Goal: Information Seeking & Learning: Find specific fact

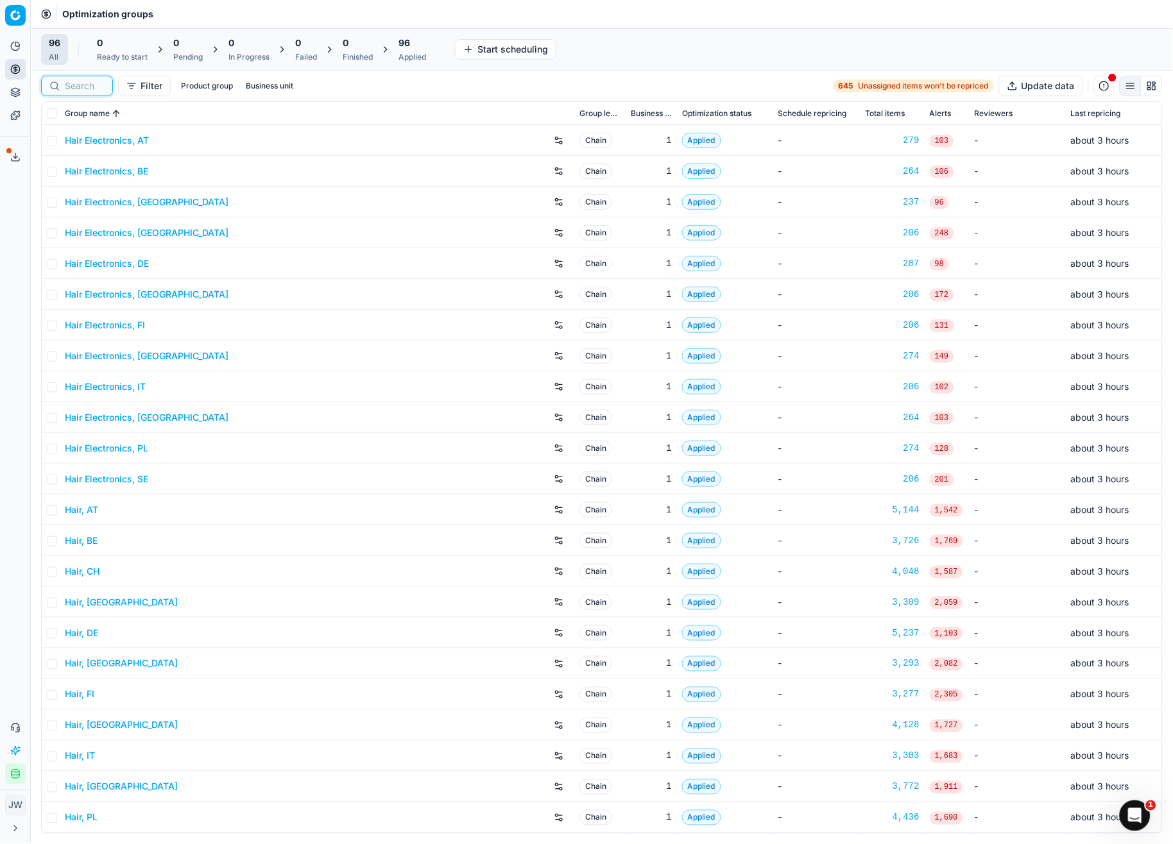
click at [72, 84] on input at bounding box center [85, 86] width 40 height 13
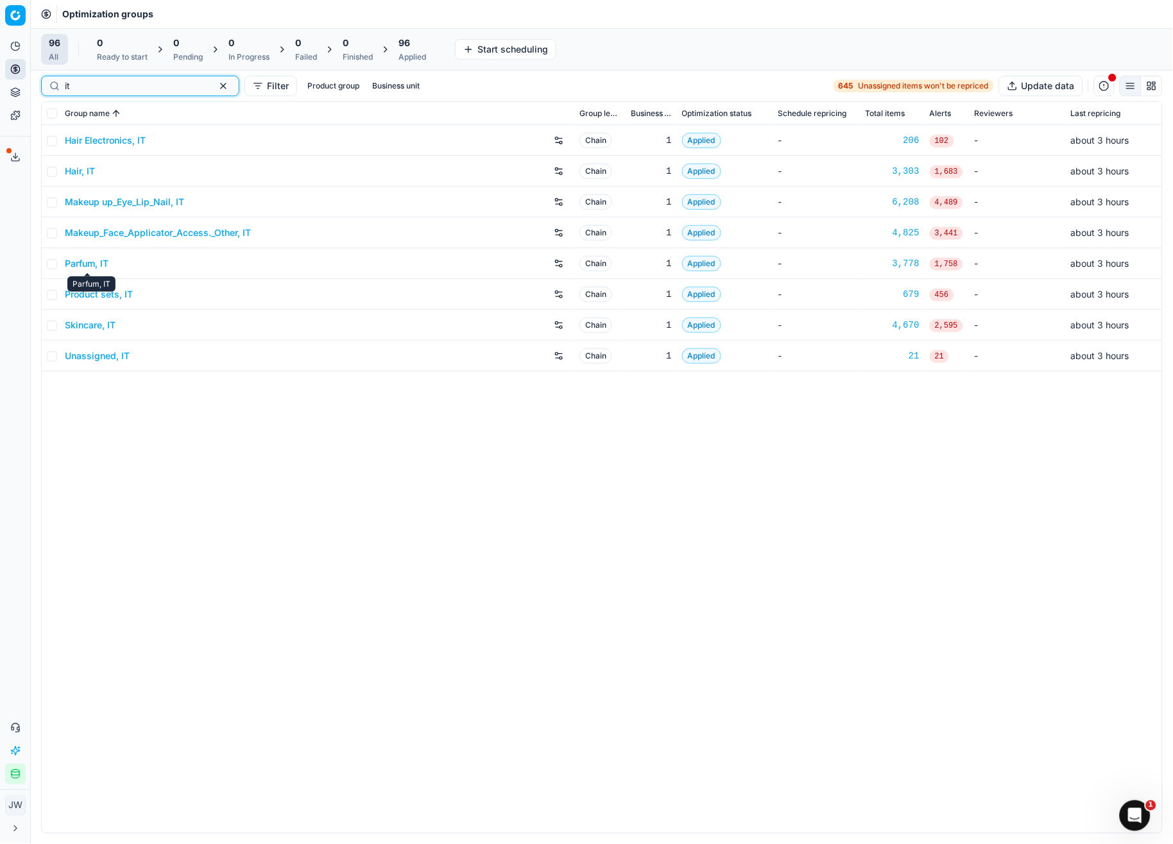
type input "it"
click at [90, 261] on link "Parfum, IT" at bounding box center [87, 263] width 44 height 13
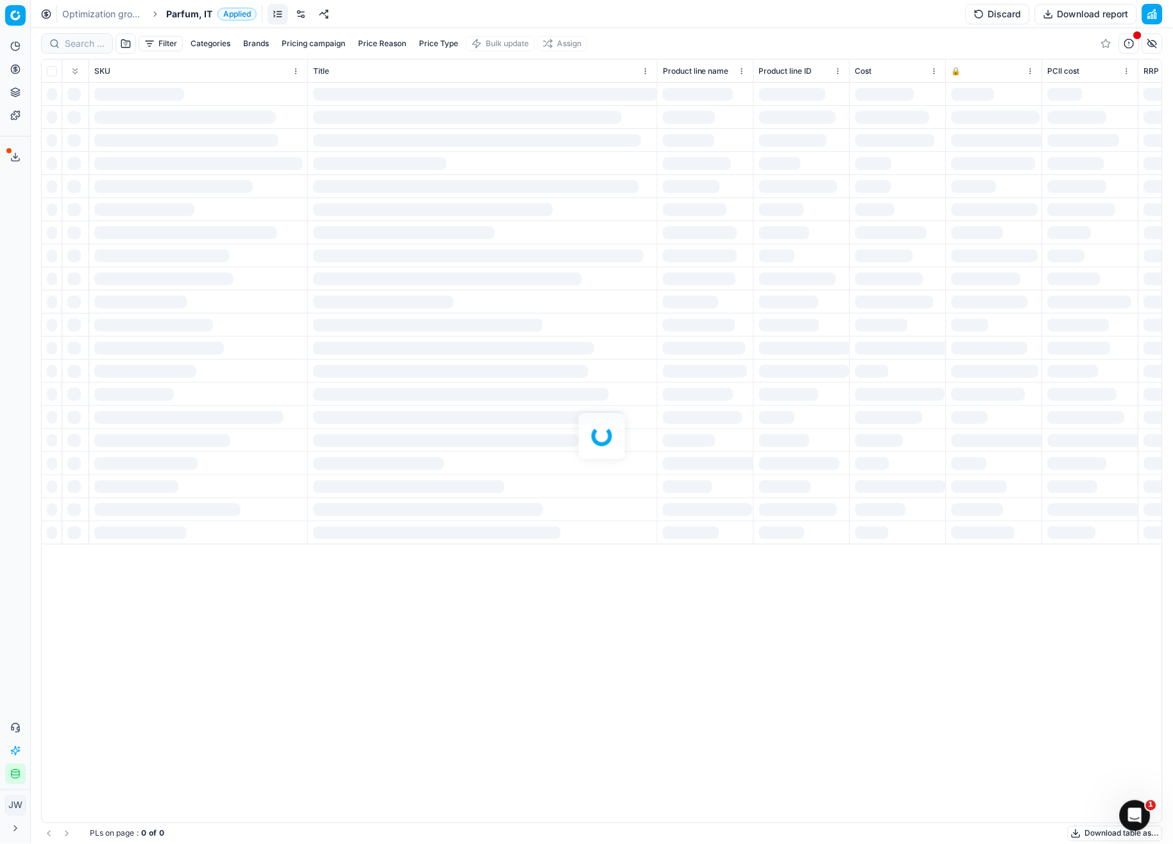
click at [64, 41] on div at bounding box center [602, 436] width 1142 height 816
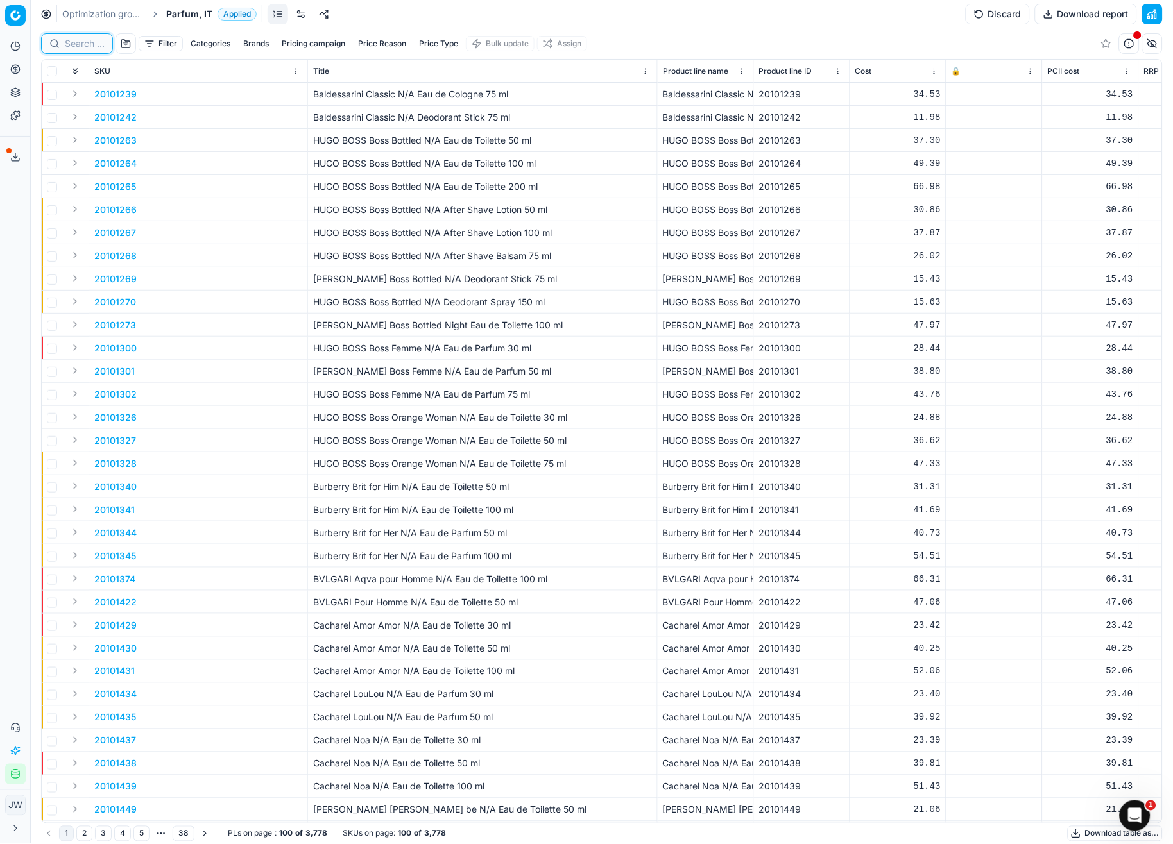
click at [81, 45] on input at bounding box center [85, 43] width 40 height 13
click at [81, 45] on input at bounding box center [135, 43] width 141 height 13
paste input "80044062-90"
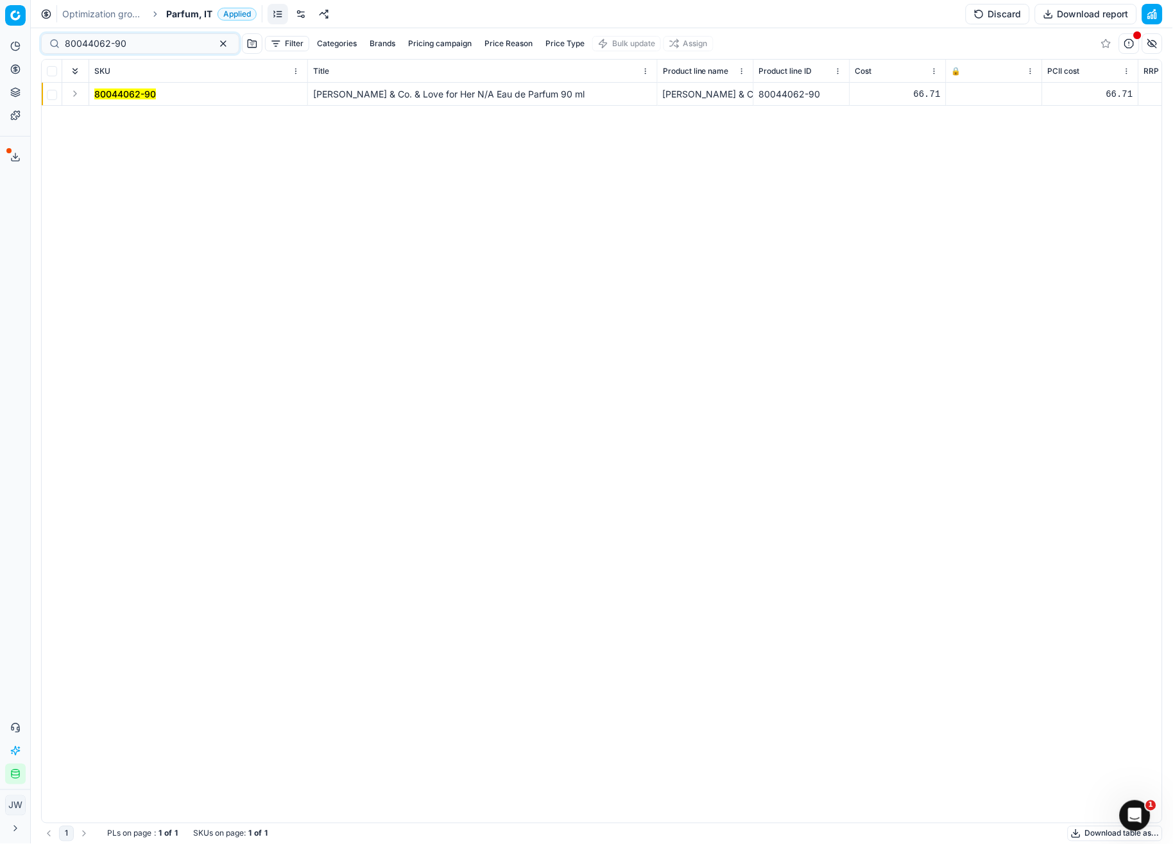
click at [74, 96] on button "Expand" at bounding box center [74, 93] width 15 height 15
click at [112, 121] on mark "80044062-90" at bounding box center [125, 117] width 62 height 11
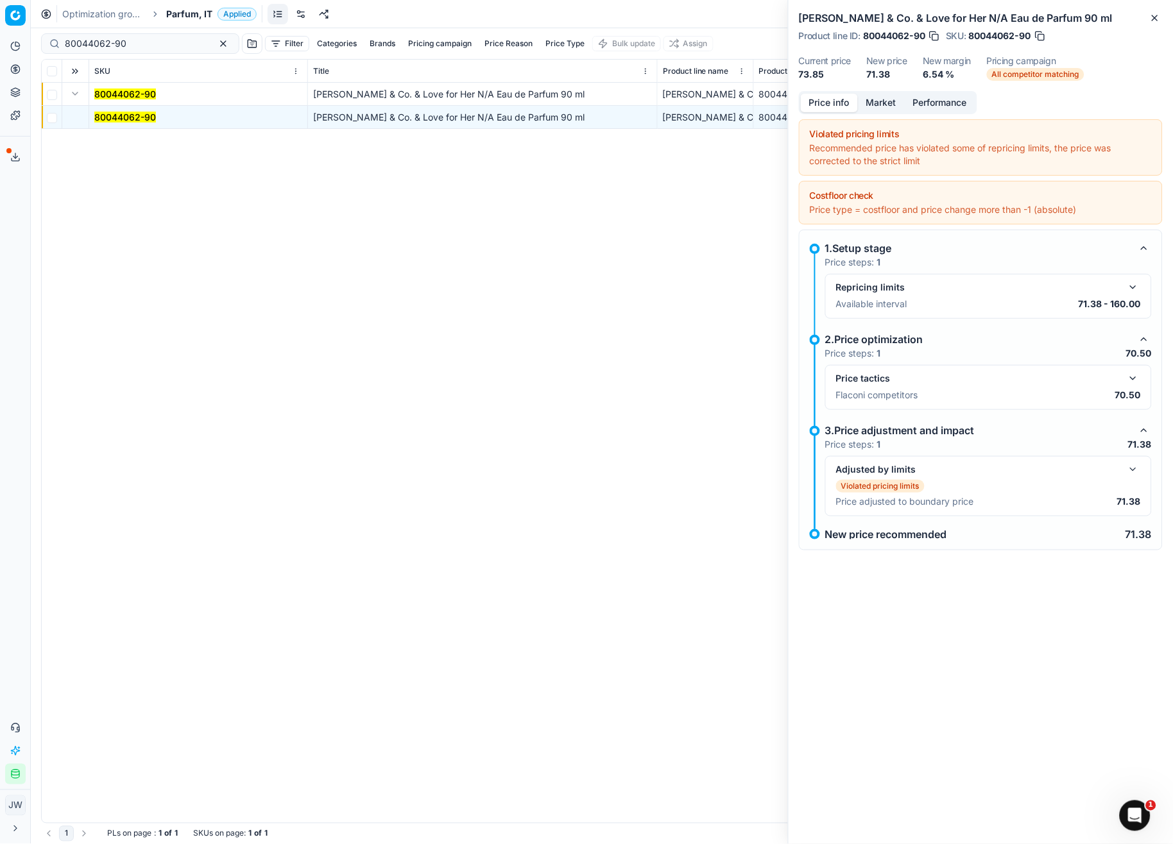
click at [1131, 474] on button "button" at bounding box center [1132, 469] width 15 height 15
click at [1131, 375] on button "button" at bounding box center [1132, 378] width 15 height 15
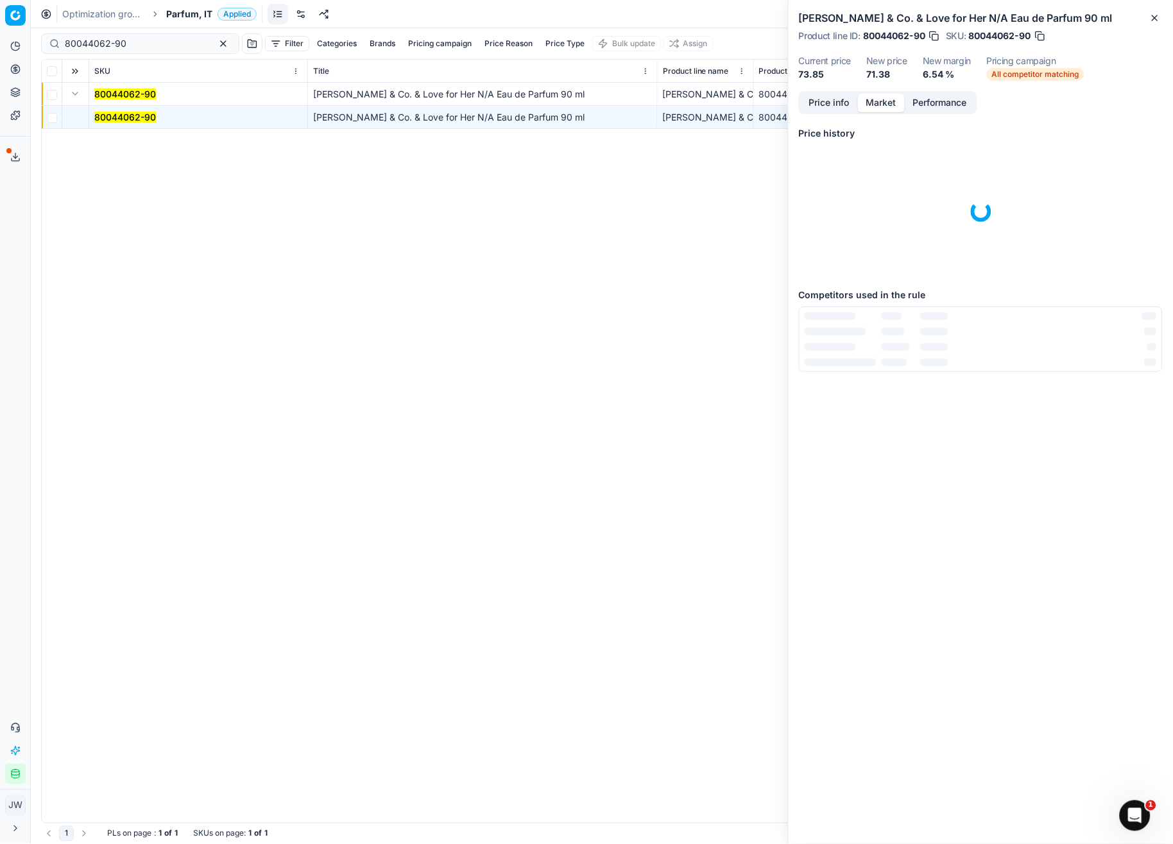
click at [876, 98] on button "Market" at bounding box center [881, 103] width 47 height 19
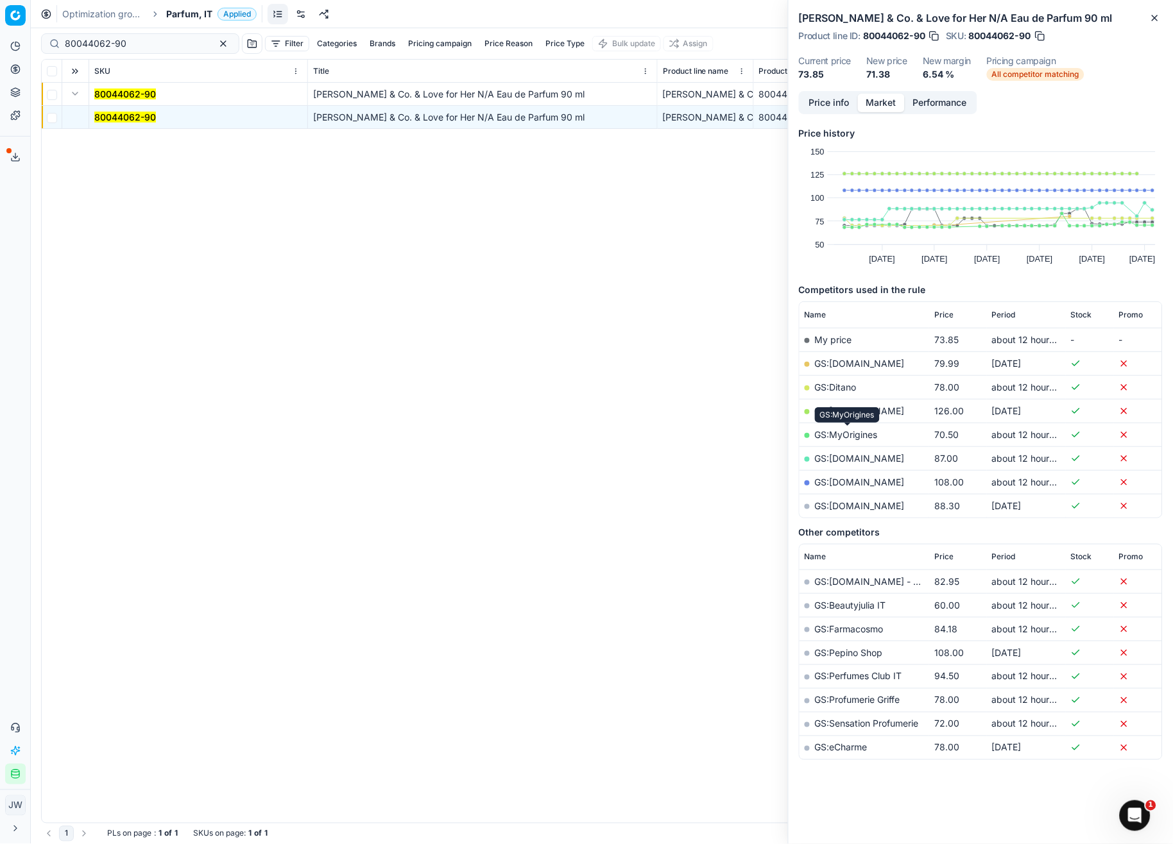
click at [833, 432] on link "GS:MyOrigines" at bounding box center [846, 434] width 63 height 11
drag, startPoint x: 142, startPoint y: 36, endPoint x: 26, endPoint y: 28, distance: 117.1
click at [26, 28] on div "Pricing platform Analytics Pricing Product portfolio Templates Export service 1…" at bounding box center [586, 422] width 1173 height 844
click at [162, 42] on input "80044062-90" at bounding box center [135, 43] width 141 height 13
drag, startPoint x: 161, startPoint y: 43, endPoint x: 71, endPoint y: 31, distance: 90.7
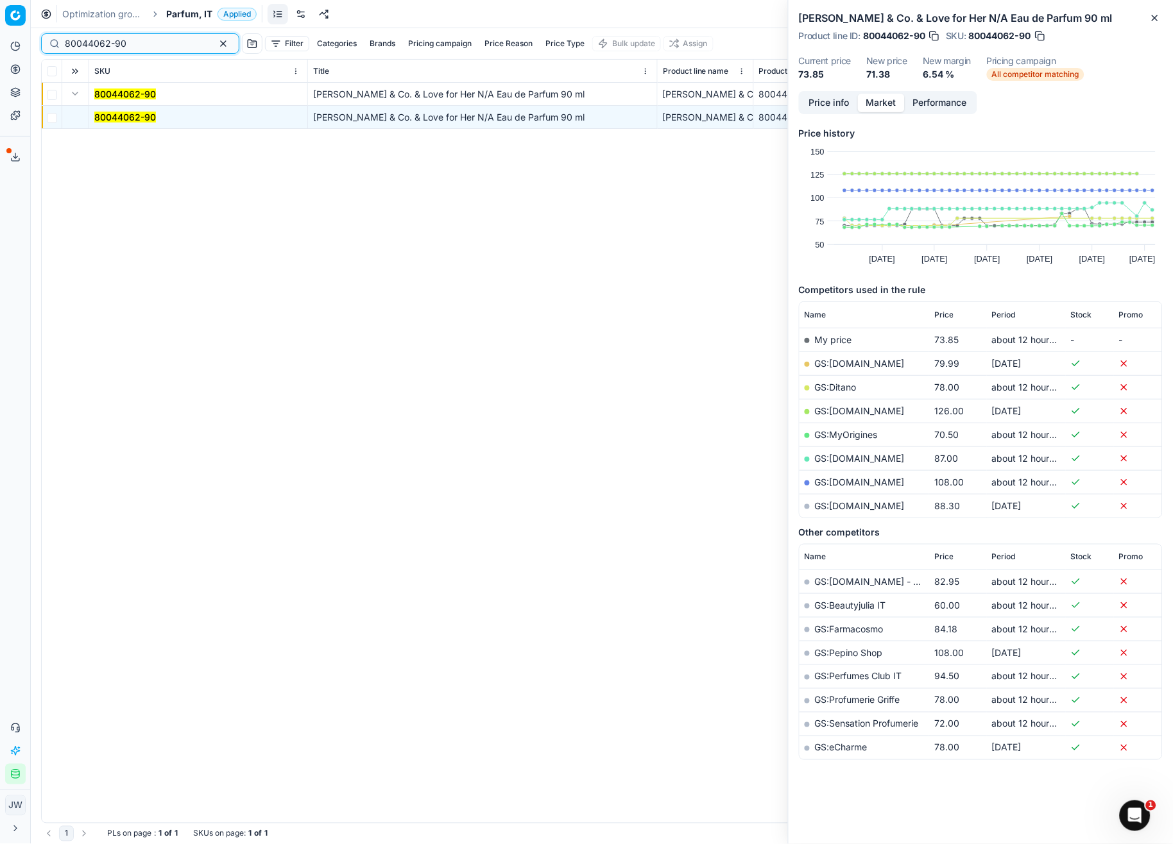
click at [71, 31] on div "80044062-90 Filter Categories Brands Pricing campaign Price Reason Price Type B…" at bounding box center [602, 43] width 1122 height 31
paste input "59496-125"
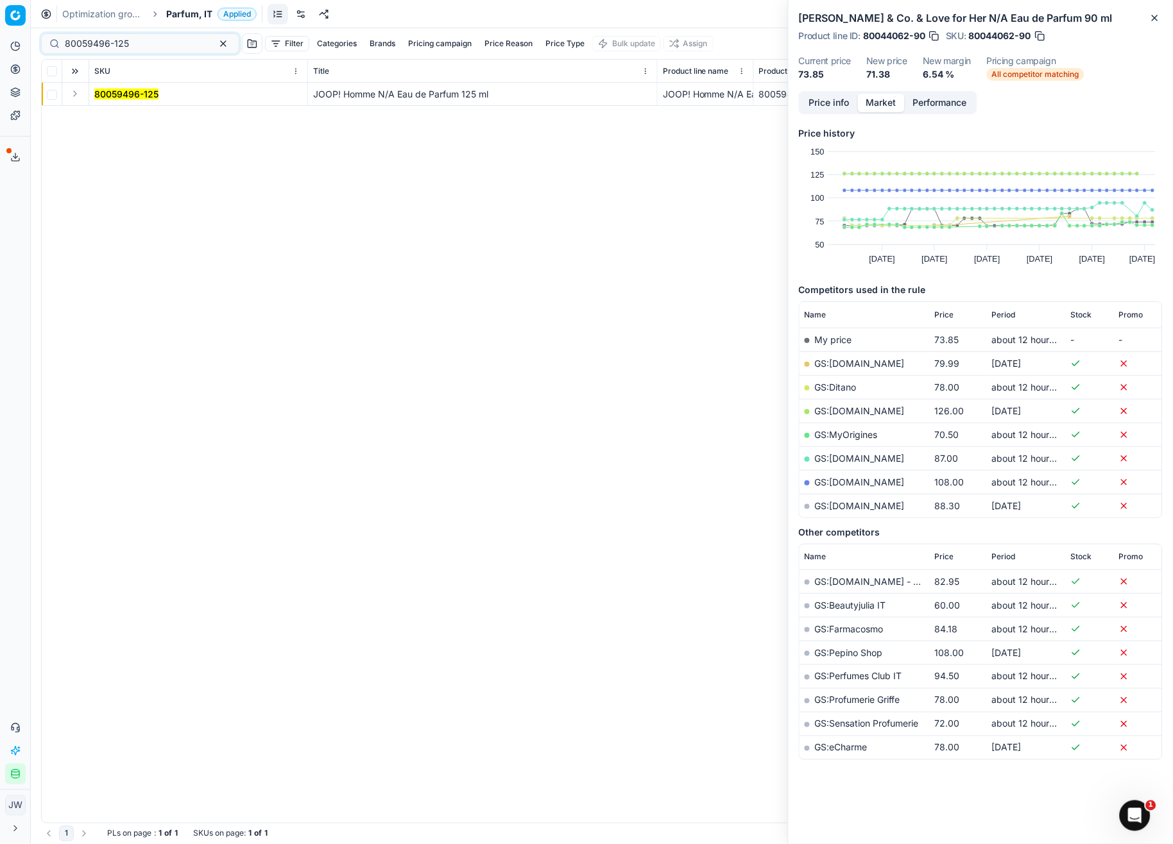
click at [74, 94] on button "Expand" at bounding box center [74, 93] width 15 height 15
click at [117, 117] on mark "80059496-125" at bounding box center [126, 117] width 64 height 11
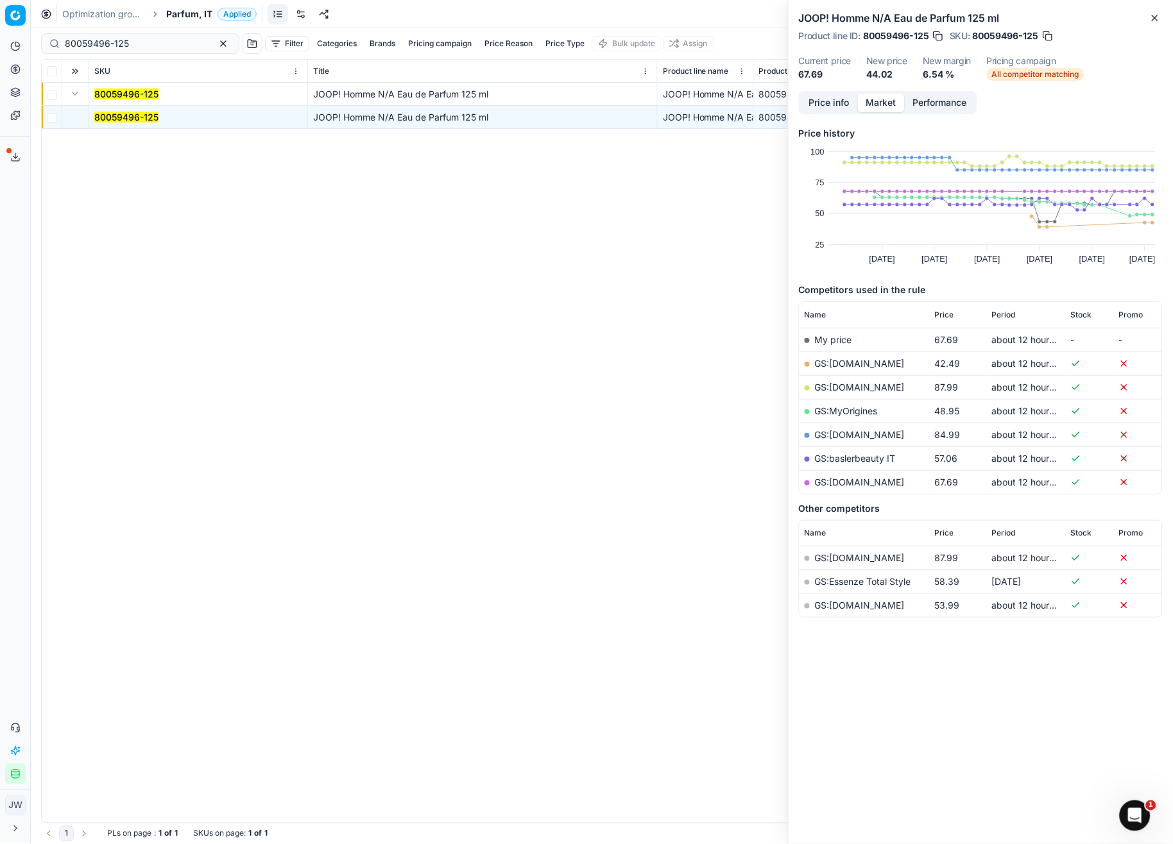
click at [828, 96] on button "Price info" at bounding box center [829, 103] width 57 height 19
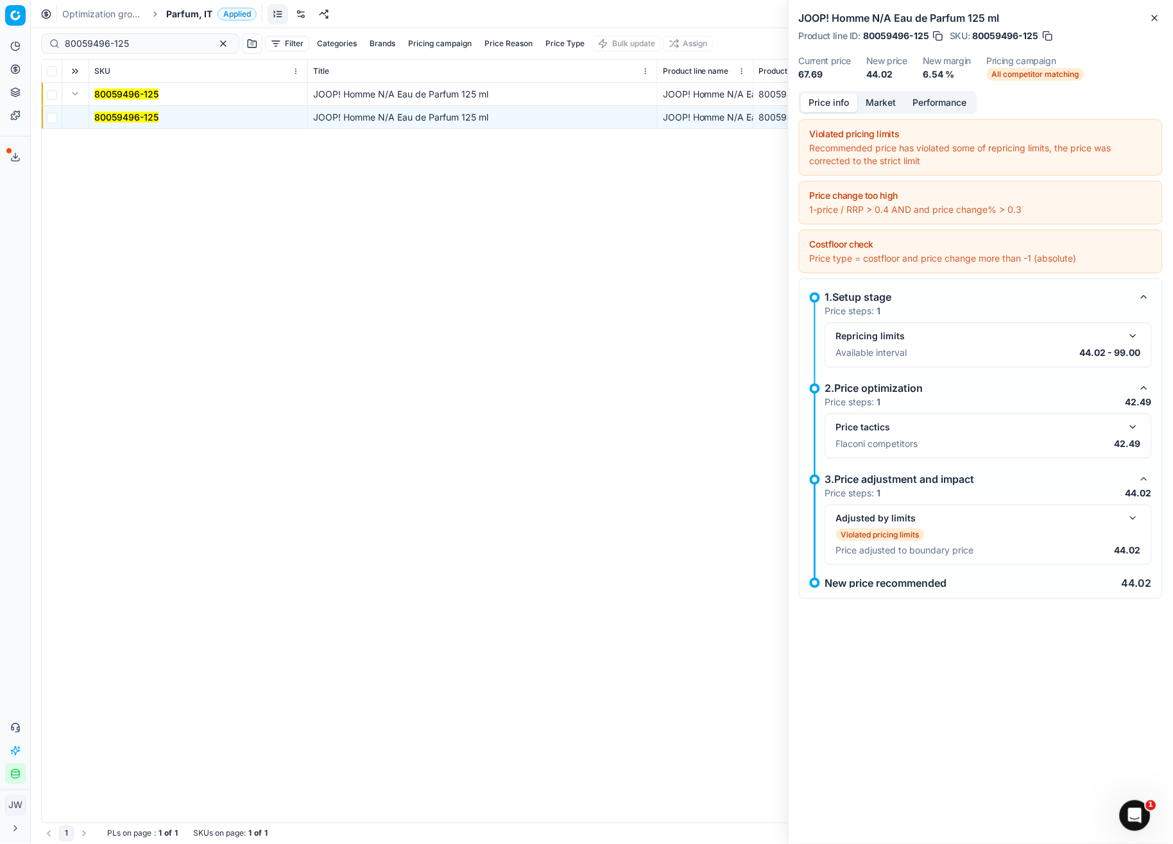
click at [1131, 427] on button "button" at bounding box center [1132, 427] width 15 height 15
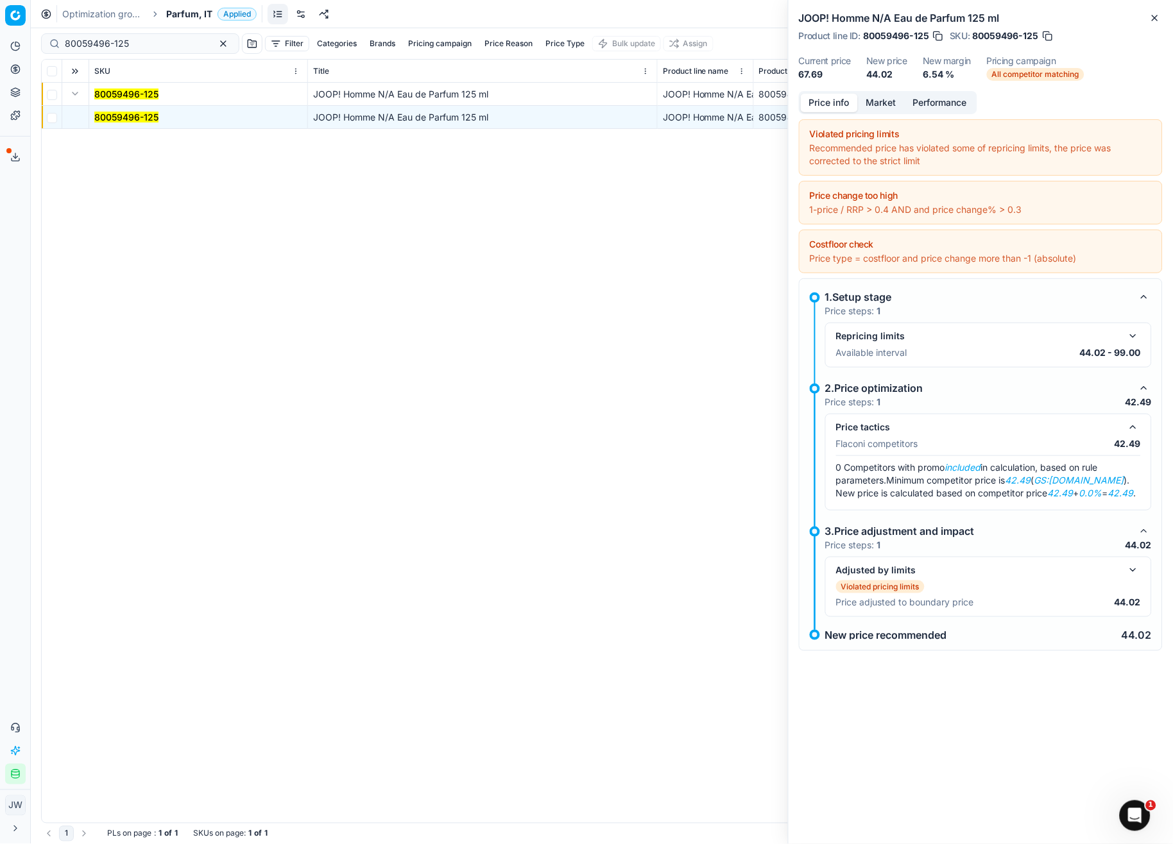
click at [894, 107] on button "Market" at bounding box center [881, 103] width 47 height 19
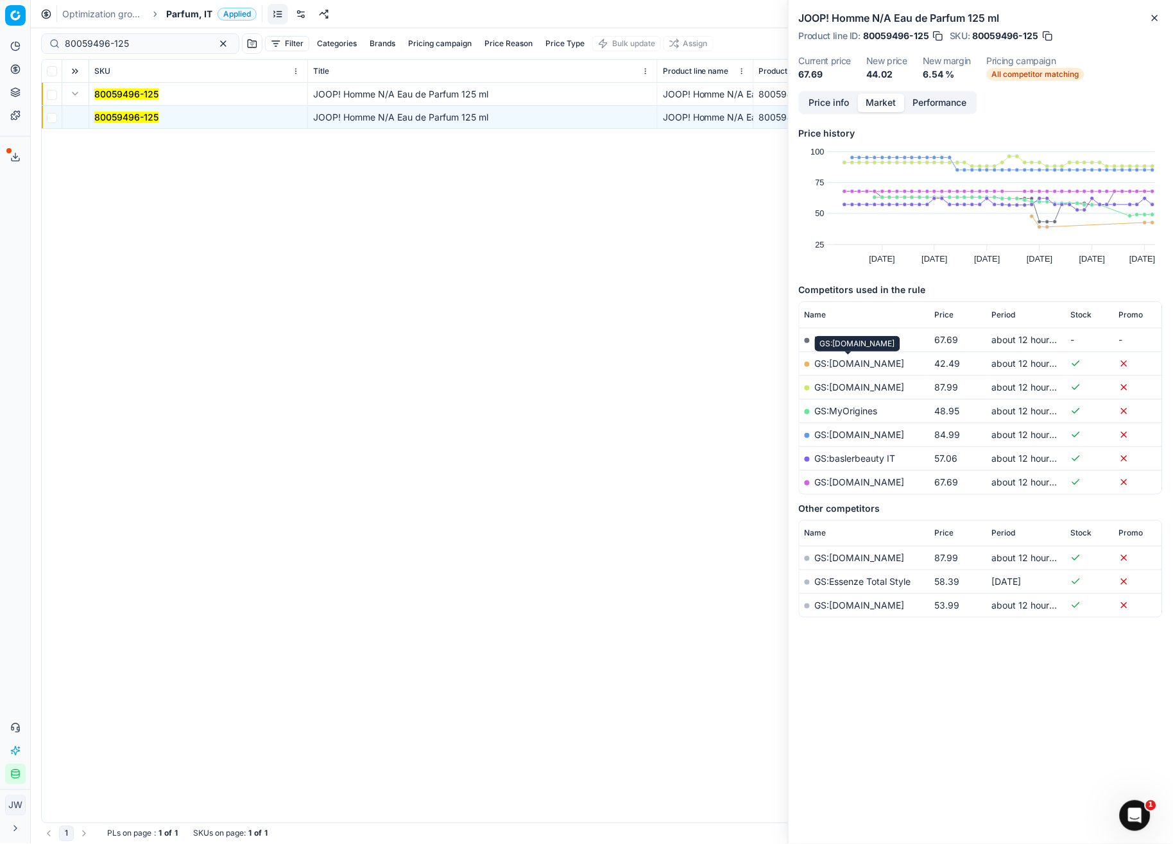
click at [846, 363] on link "GS:[DOMAIN_NAME]" at bounding box center [860, 363] width 90 height 11
click at [103, 38] on input "80059496-125" at bounding box center [135, 43] width 141 height 13
drag, startPoint x: 141, startPoint y: 42, endPoint x: 24, endPoint y: 41, distance: 116.8
click at [24, 41] on div "Pricing platform Analytics Pricing Product portfolio Templates Export service 1…" at bounding box center [586, 422] width 1173 height 844
paste input "07002-200"
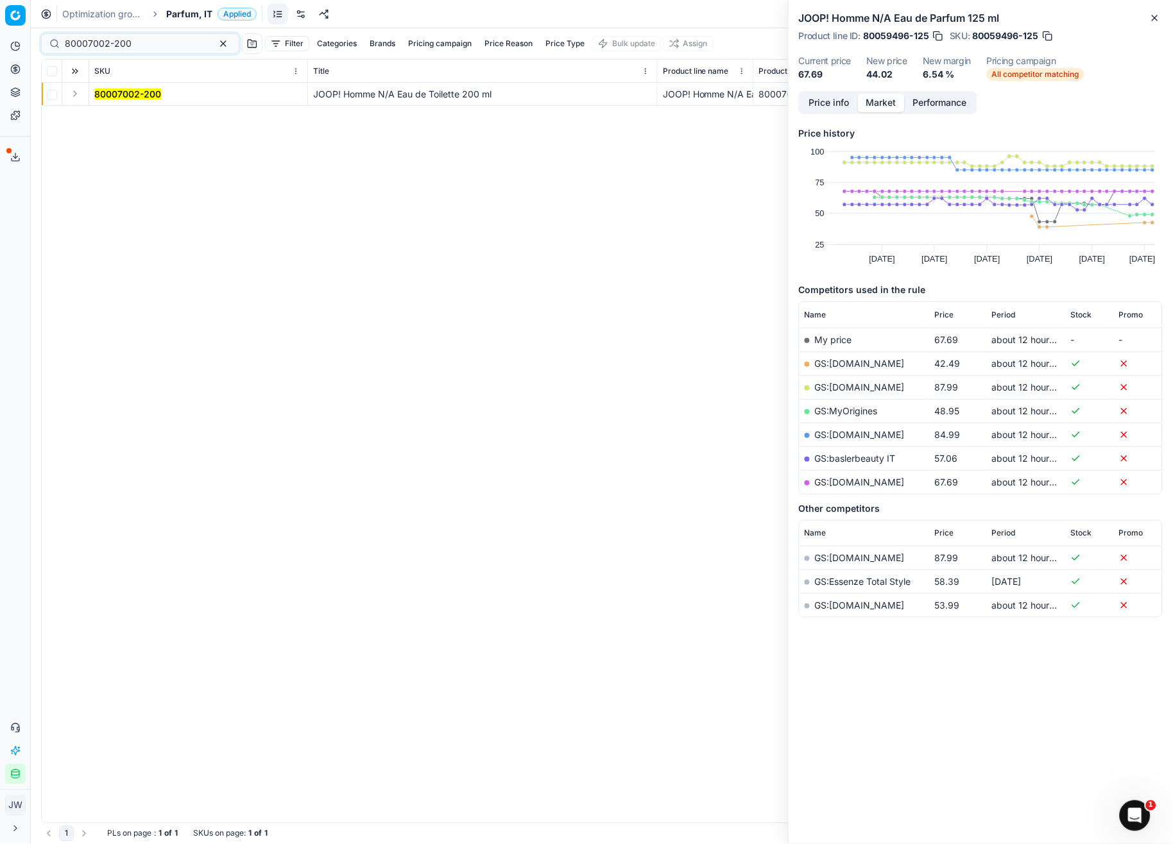
click at [68, 90] on button "Expand" at bounding box center [74, 93] width 15 height 15
click at [107, 117] on mark "80007002-200" at bounding box center [127, 117] width 67 height 11
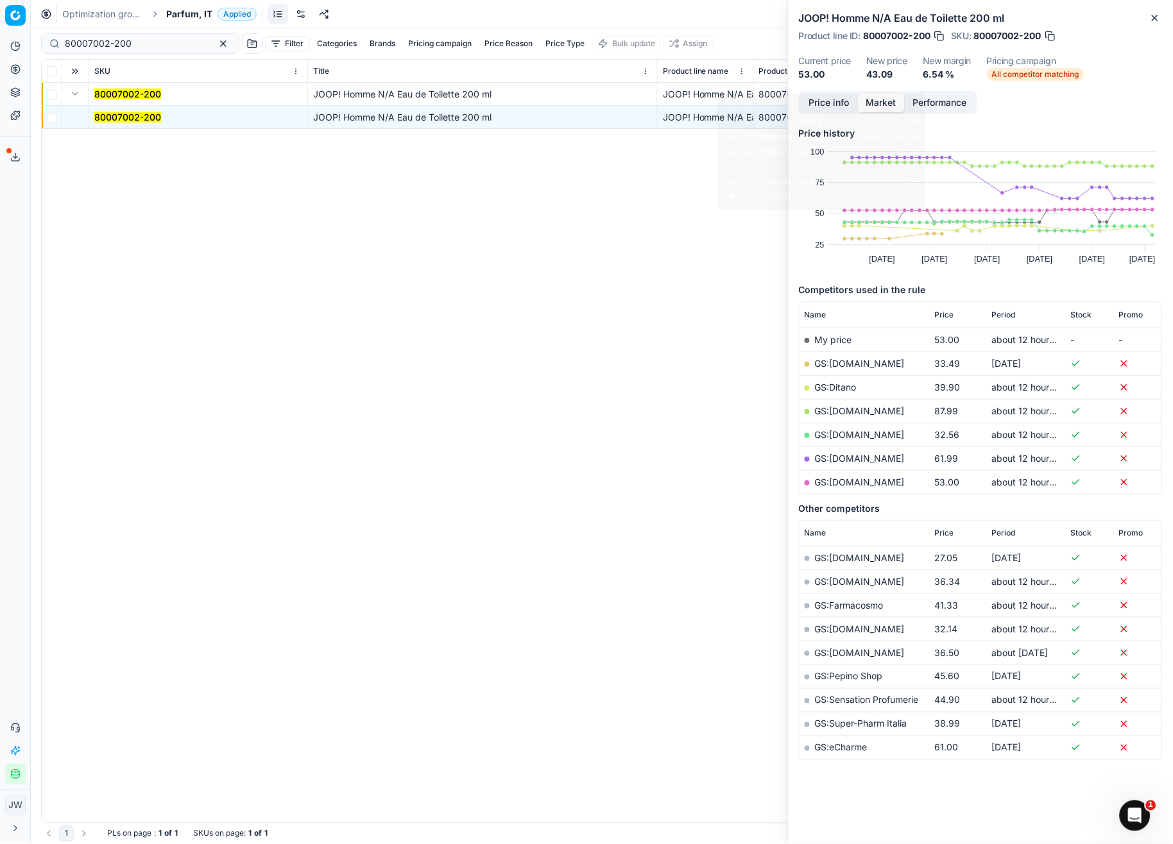
click at [843, 101] on button "Price info" at bounding box center [829, 103] width 57 height 19
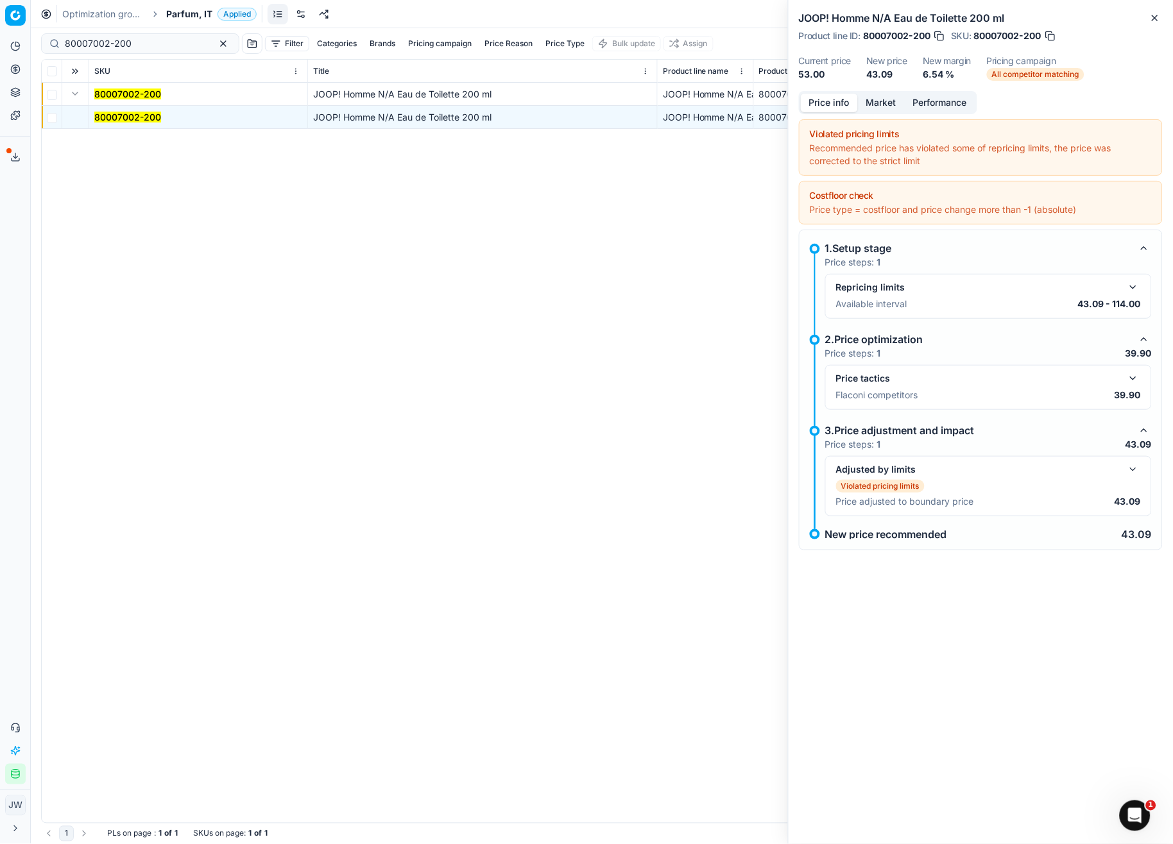
click at [1137, 380] on button "button" at bounding box center [1132, 378] width 15 height 15
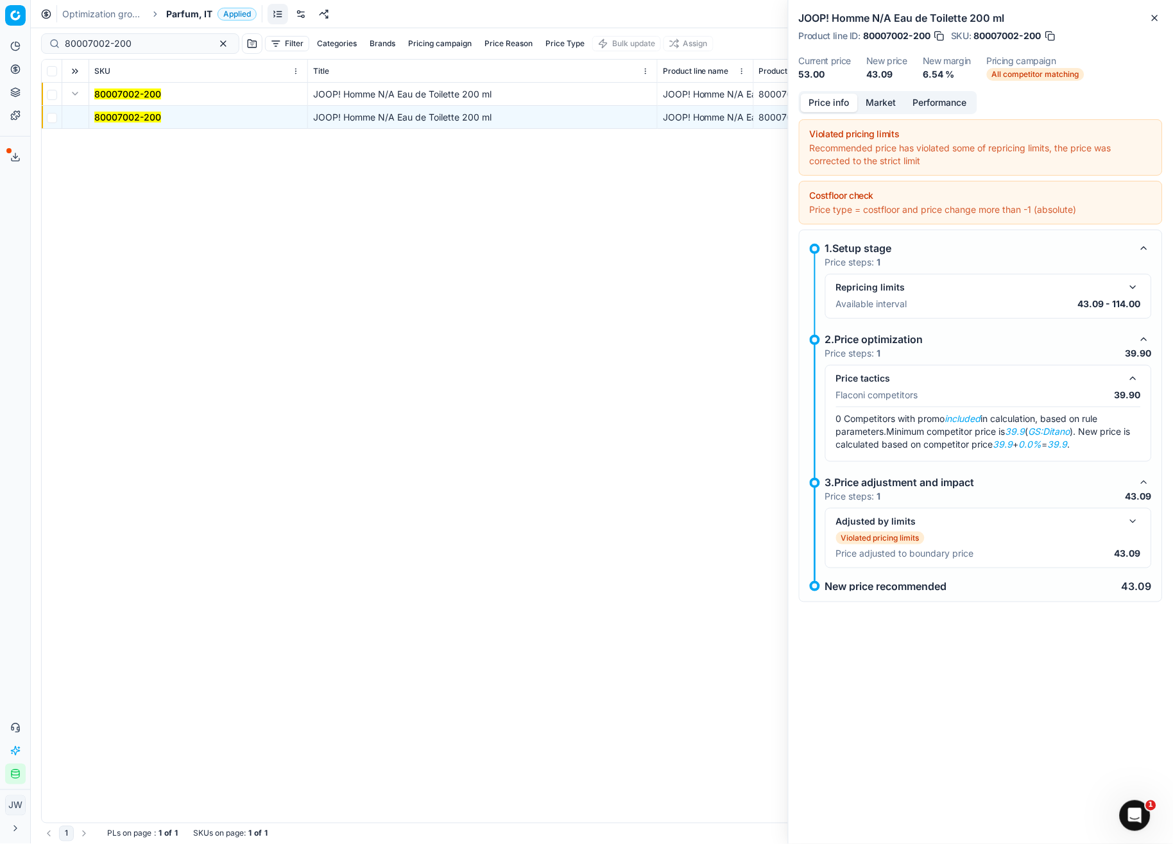
click at [1137, 380] on button "button" at bounding box center [1132, 378] width 15 height 15
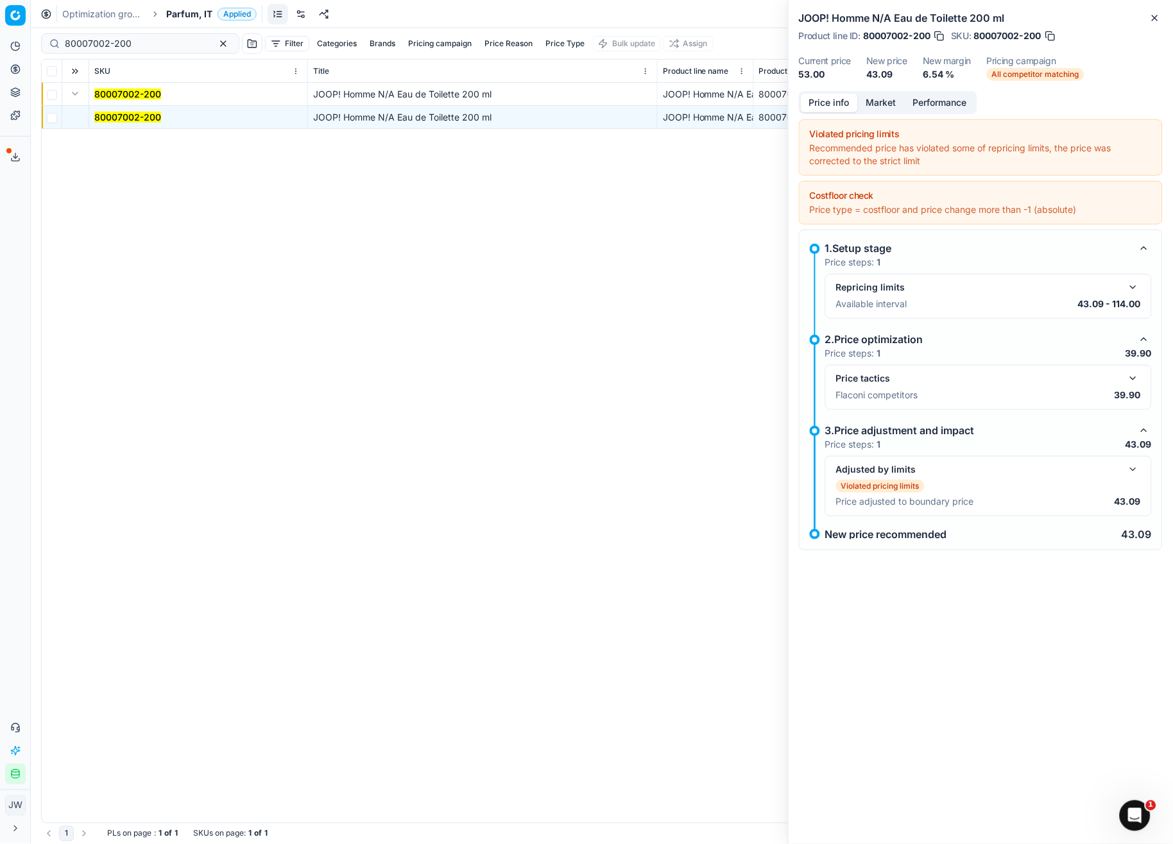
click at [881, 101] on button "Market" at bounding box center [881, 103] width 47 height 19
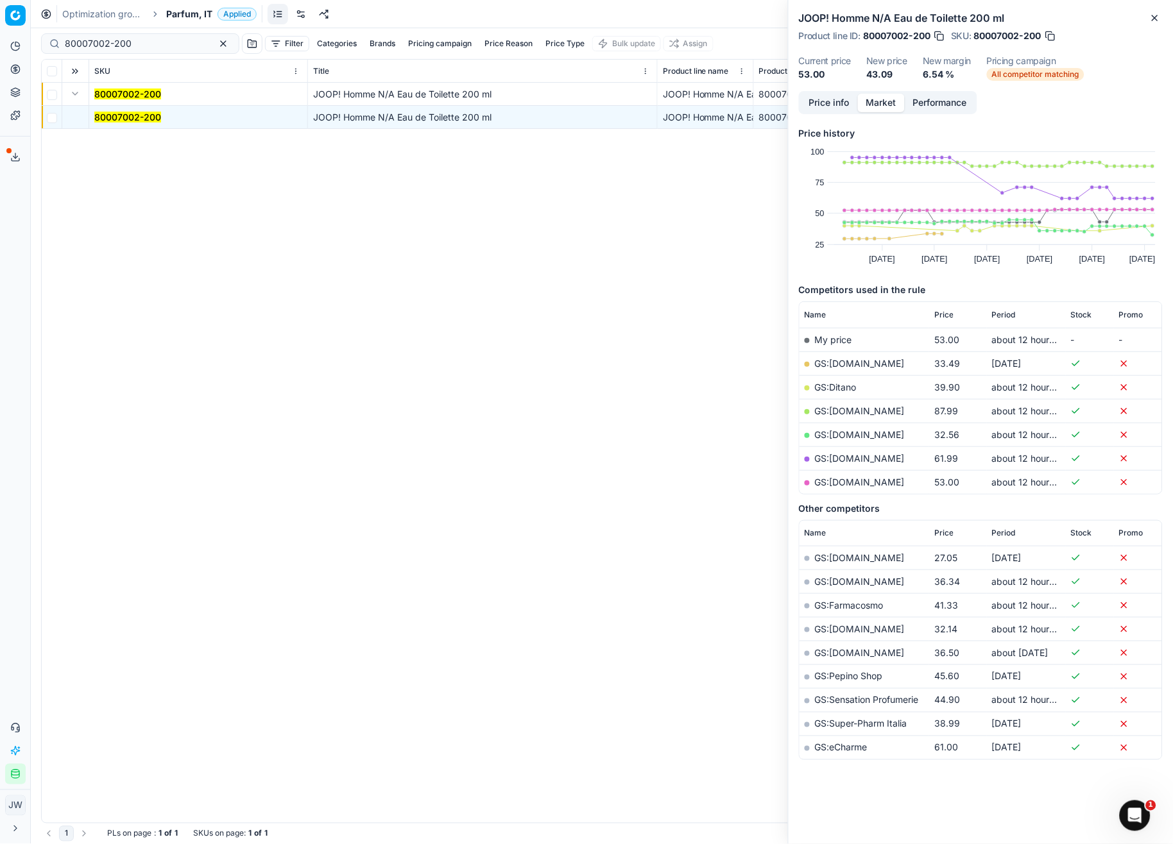
click at [842, 383] on link "GS:Ditano" at bounding box center [836, 387] width 42 height 11
drag, startPoint x: 162, startPoint y: 46, endPoint x: 12, endPoint y: 15, distance: 153.3
click at [12, 15] on div "Pricing platform Analytics Pricing Product portfolio Templates Export service 1…" at bounding box center [586, 422] width 1173 height 844
paste input "3656-1"
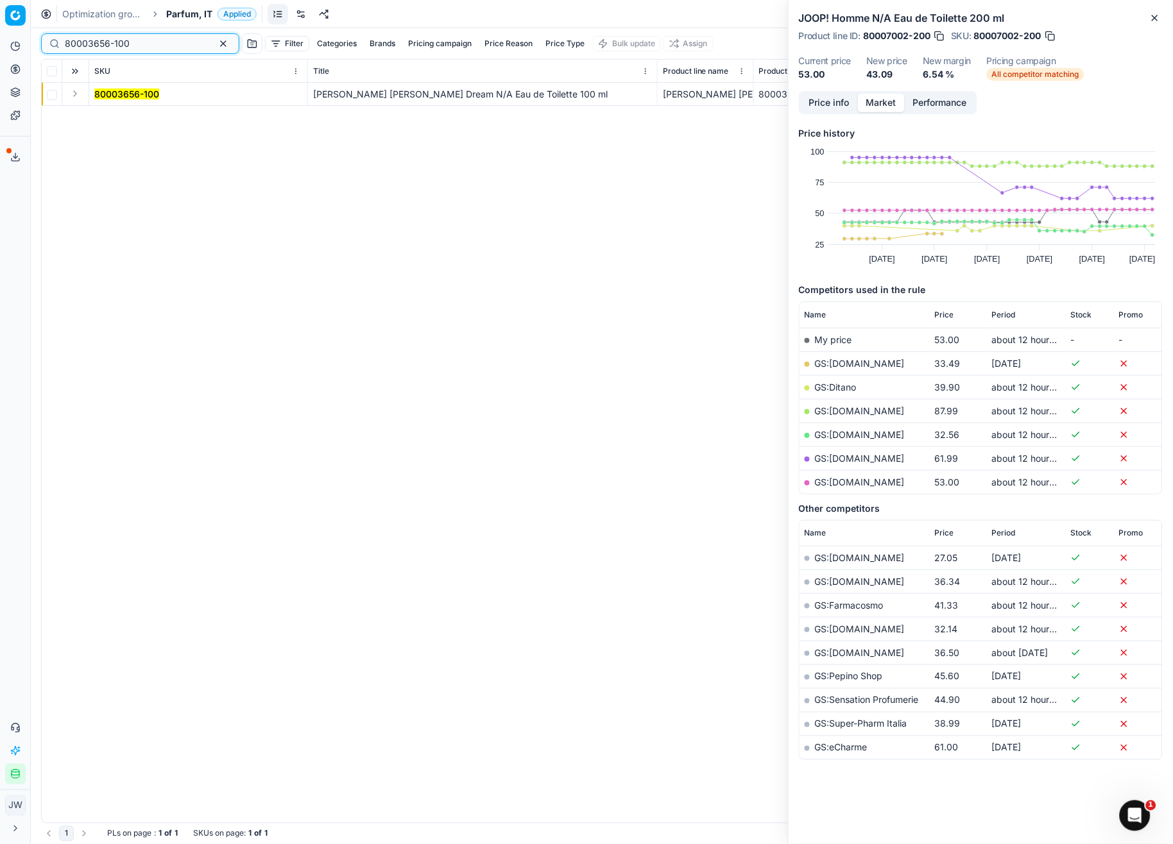
type input "80003656-100"
click at [81, 93] on button "Expand" at bounding box center [74, 93] width 15 height 15
click at [112, 123] on td "80003656-100" at bounding box center [198, 117] width 219 height 23
click at [112, 118] on mark "80003656-100" at bounding box center [126, 117] width 65 height 11
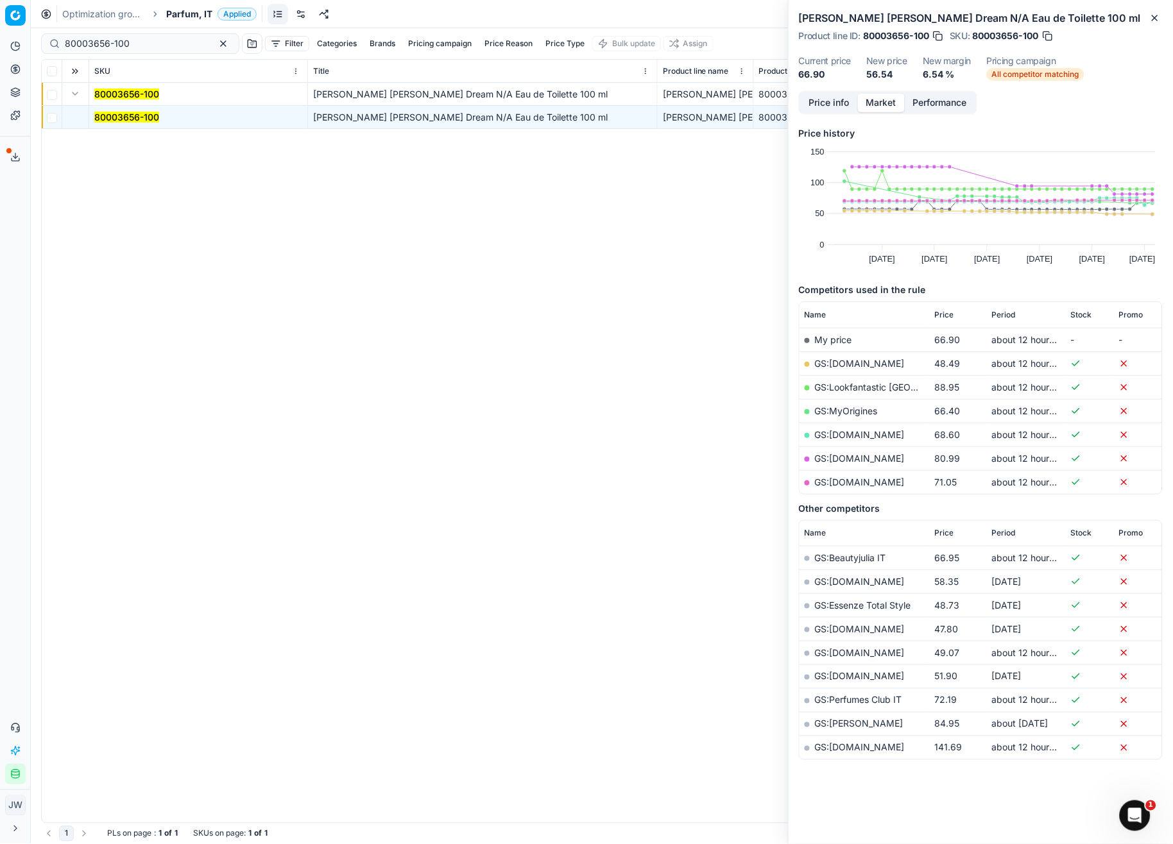
click at [828, 100] on button "Price info" at bounding box center [829, 103] width 57 height 19
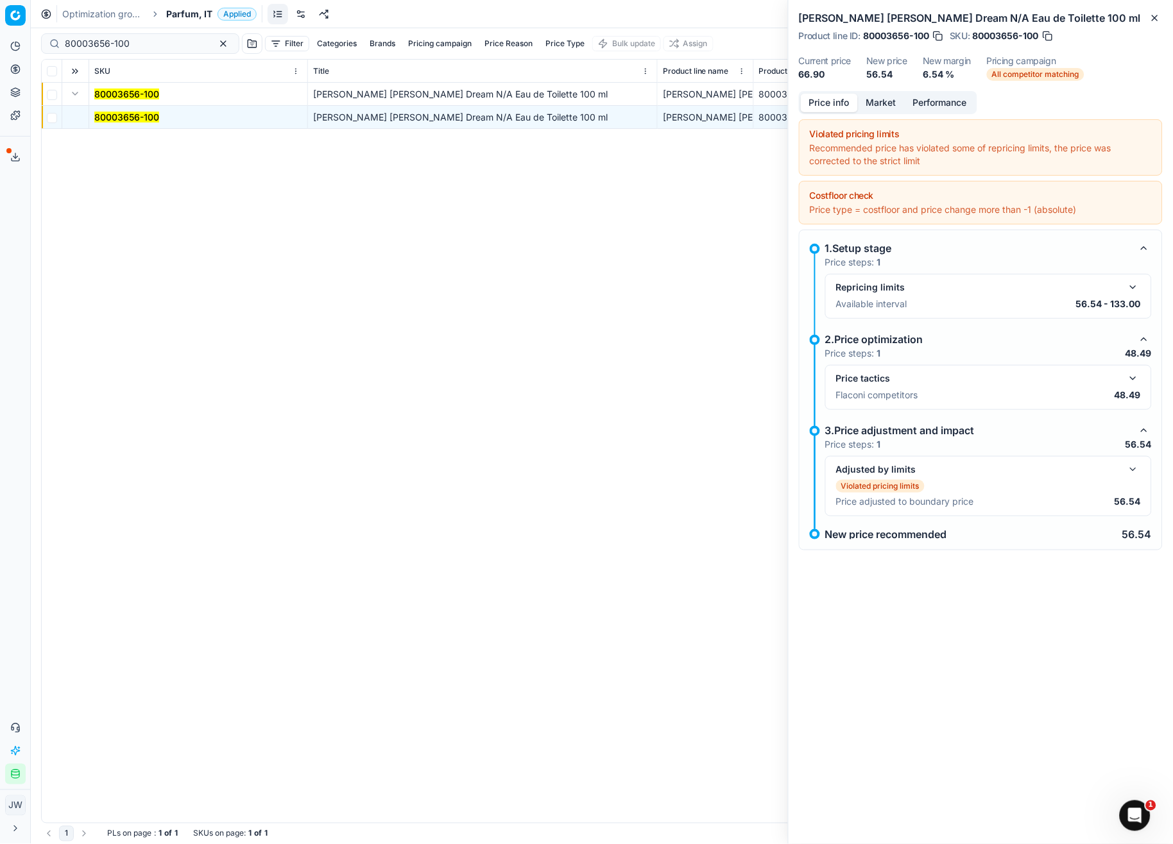
click at [1130, 385] on button "button" at bounding box center [1132, 378] width 15 height 15
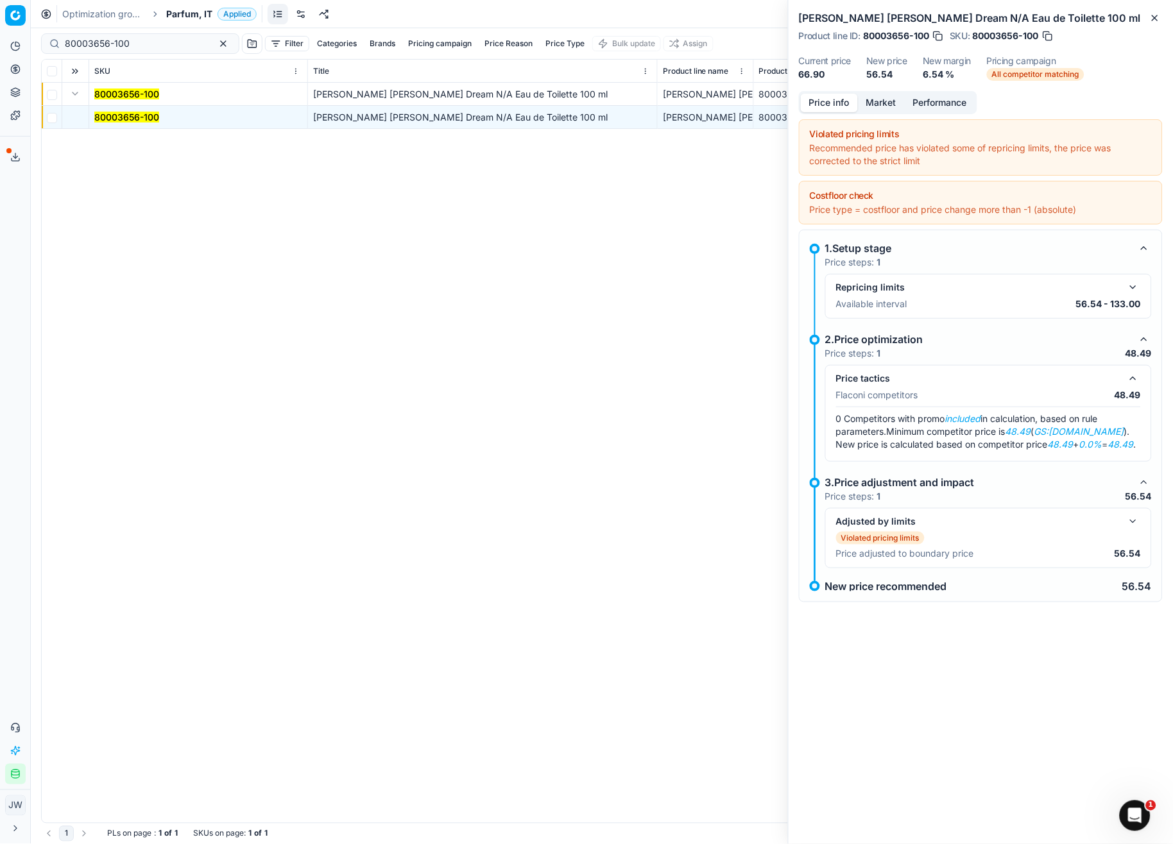
click at [1130, 385] on button "button" at bounding box center [1132, 378] width 15 height 15
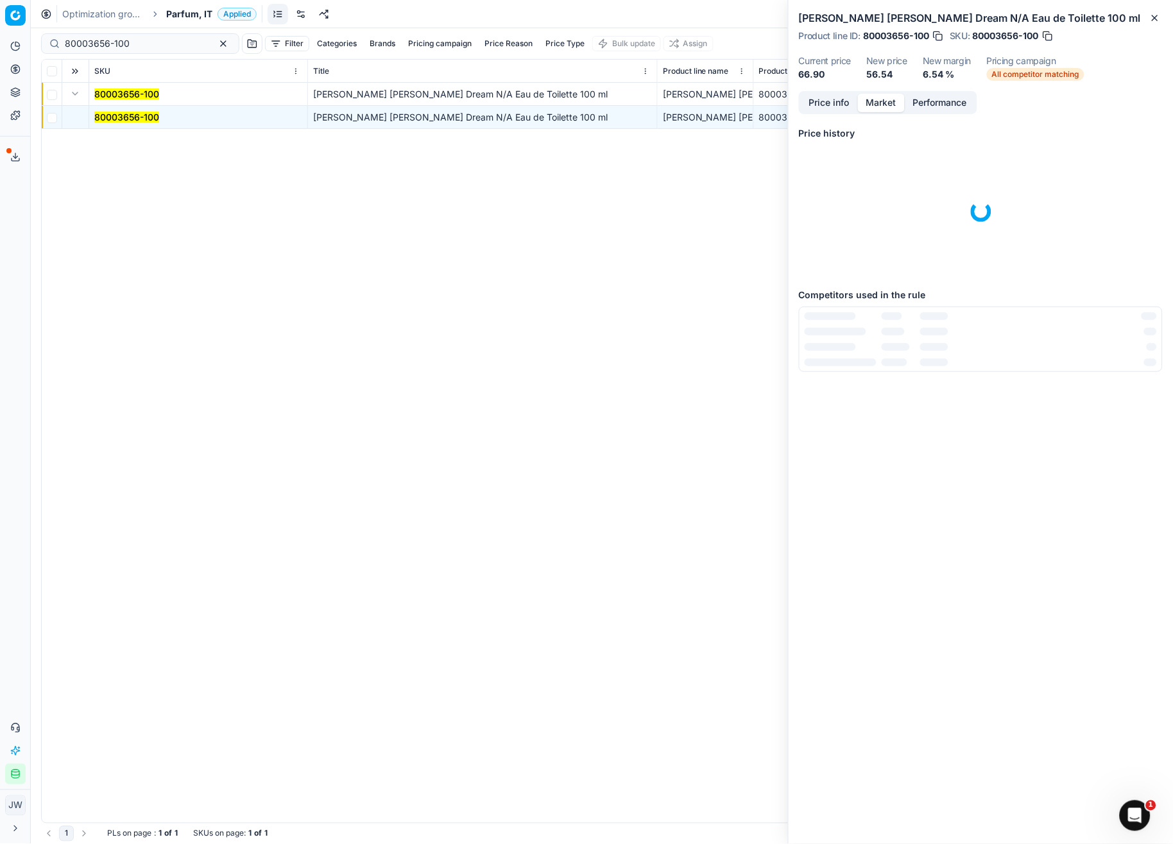
click at [884, 96] on button "Market" at bounding box center [881, 103] width 47 height 19
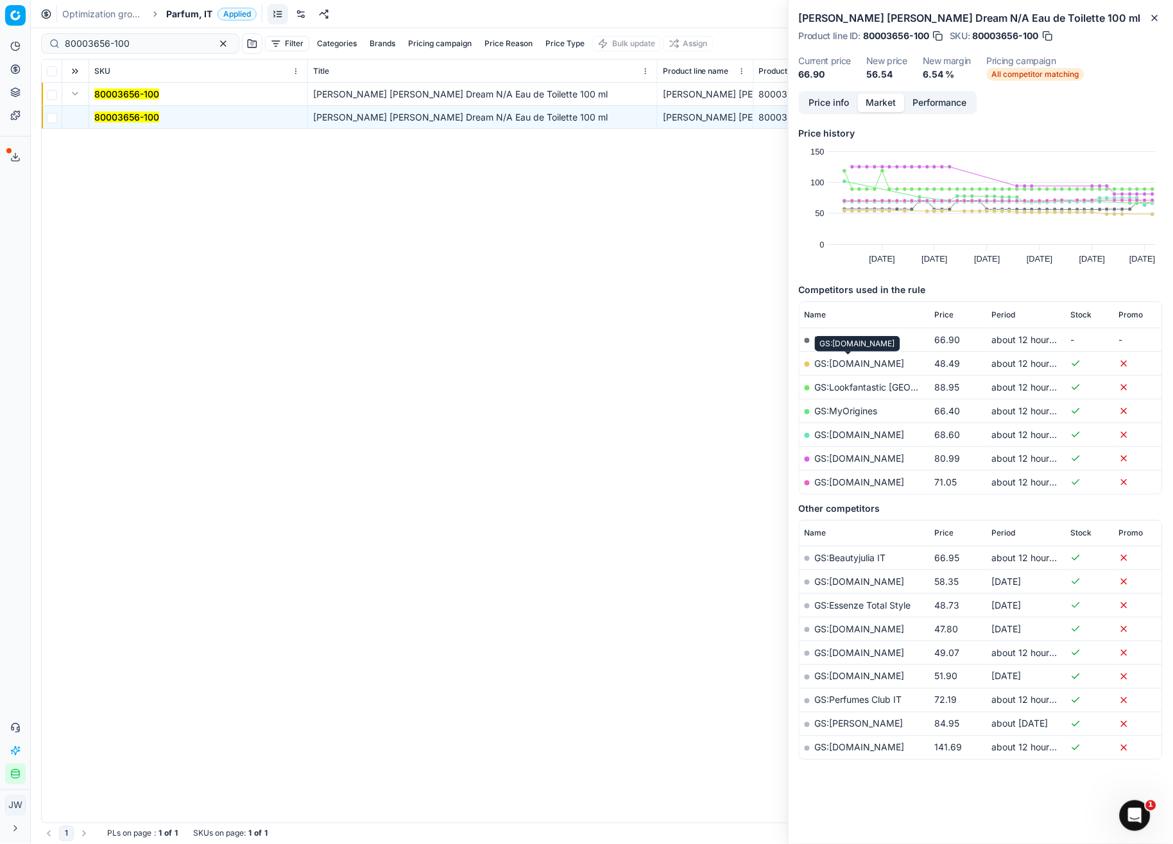
click at [859, 364] on link "GS:[DOMAIN_NAME]" at bounding box center [860, 363] width 90 height 11
